Goal: Task Accomplishment & Management: Manage account settings

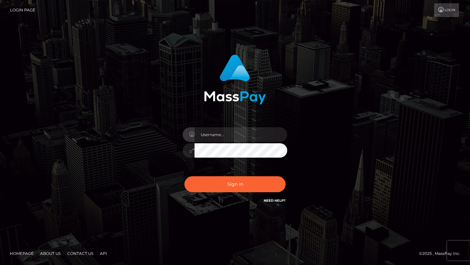
click at [227, 136] on input "text" at bounding box center [240, 134] width 93 height 15
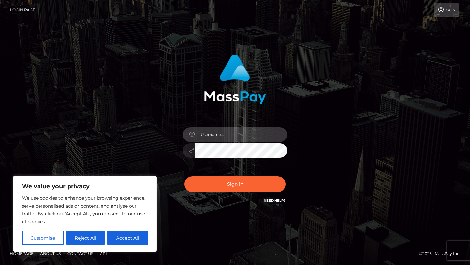
click at [217, 135] on input "text" at bounding box center [240, 134] width 93 height 15
paste input "sw_admin"
type input "sw_admin"
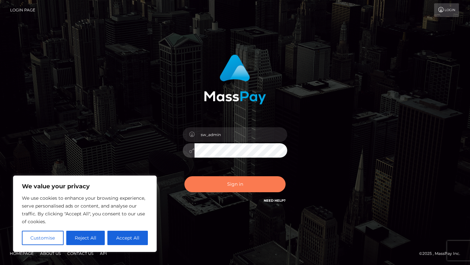
click at [230, 188] on button "Sign in" at bounding box center [234, 184] width 101 height 16
